Goal: Task Accomplishment & Management: Use online tool/utility

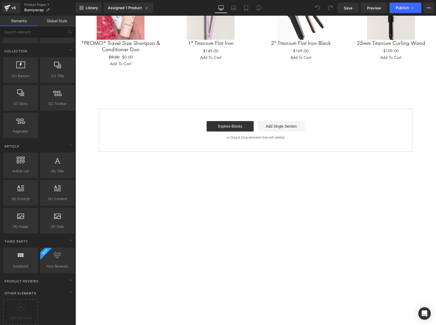
scroll to position [836, 0]
click at [19, 301] on div "Add Elements" at bounding box center [20, 311] width 35 height 25
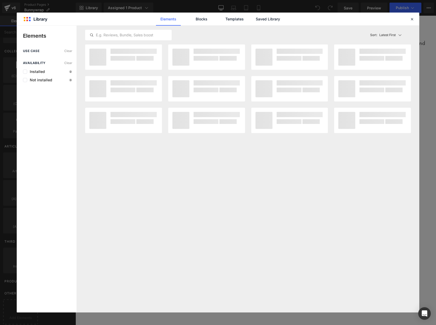
scroll to position [837, 0]
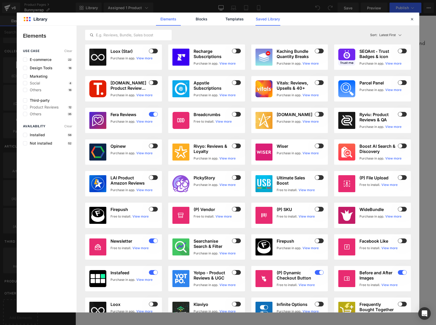
click at [275, 17] on link "Saved Library" at bounding box center [268, 19] width 25 height 13
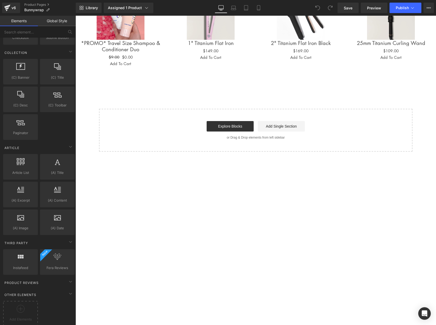
scroll to position [838, 0]
click at [70, 237] on icon at bounding box center [70, 240] width 6 height 6
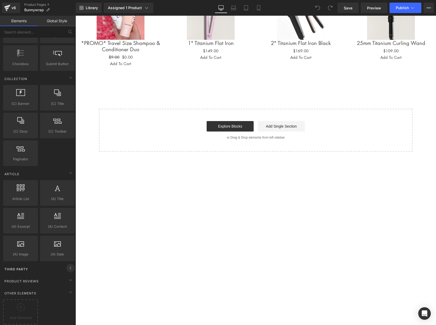
click at [67, 265] on icon at bounding box center [70, 268] width 6 height 6
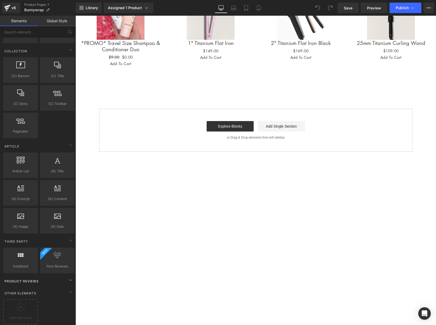
click at [57, 276] on div "Product Reviews" at bounding box center [39, 281] width 74 height 10
click at [70, 279] on icon at bounding box center [70, 280] width 1 height 3
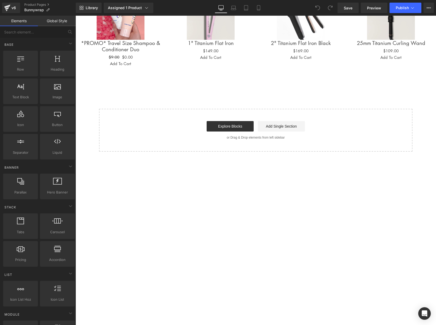
scroll to position [919, 0]
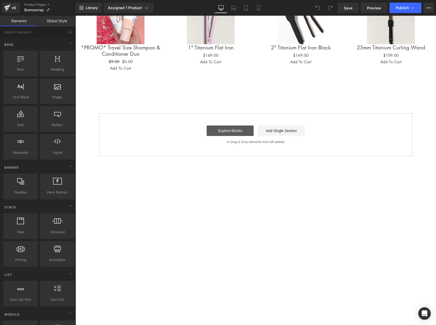
click at [235, 125] on link "Explore Blocks" at bounding box center [230, 130] width 47 height 10
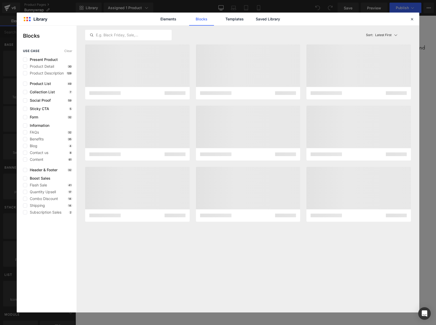
click at [235, 125] on div at bounding box center [248, 133] width 105 height 55
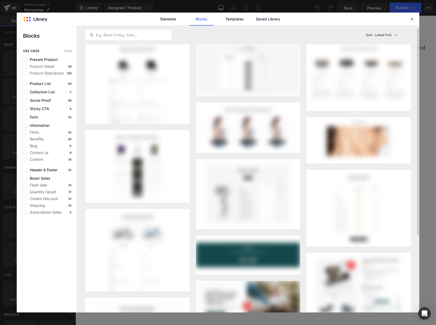
scroll to position [3, 0]
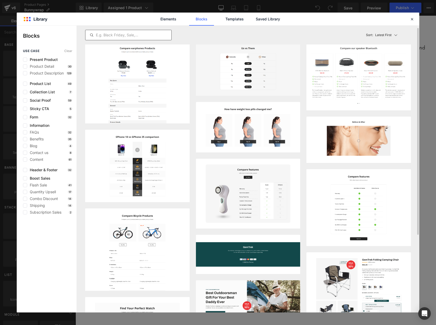
click at [141, 33] on input "text" at bounding box center [128, 35] width 86 height 6
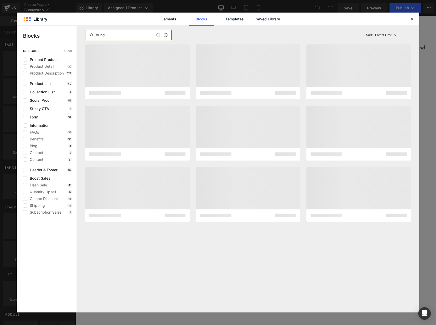
scroll to position [0, 0]
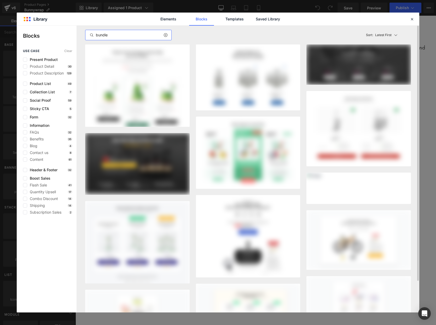
type input "bundle"
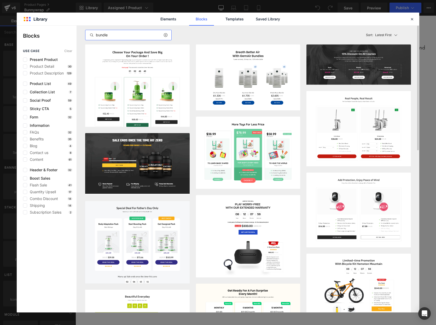
click at [151, 31] on div "bundle" at bounding box center [128, 35] width 87 height 10
click at [170, 20] on link "Elements" at bounding box center [168, 19] width 25 height 13
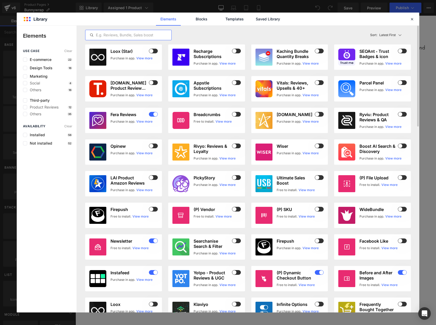
paste input "bundle"
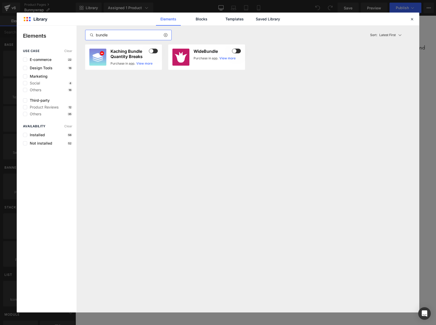
type input "bundle"
click at [0, 0] on div "bundle Latest First Most View Latest First Sort: Latest First" at bounding box center [0, 0] width 0 height 0
click at [239, 19] on link "Templates" at bounding box center [234, 19] width 25 height 13
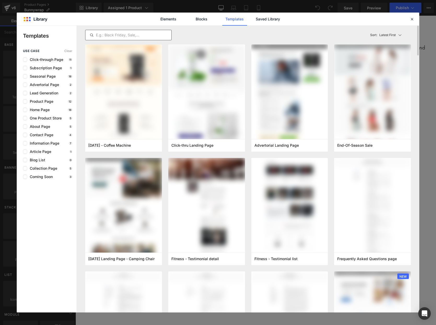
click at [150, 36] on input "text" at bounding box center [135, 39] width 80 height 7
paste input "bundle"
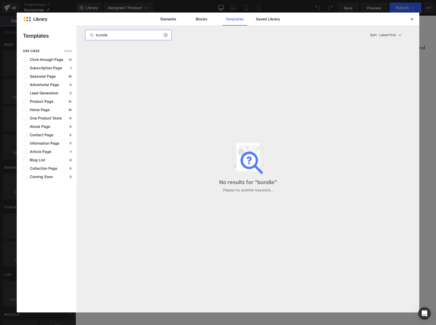
type input "bundle"
click at [195, 34] on div "bundle Latest First Most View Latest First Sort: Latest First" at bounding box center [248, 35] width 326 height 19
click at [276, 18] on link "Saved Library" at bounding box center [268, 19] width 25 height 13
